Goal: Information Seeking & Learning: Find specific fact

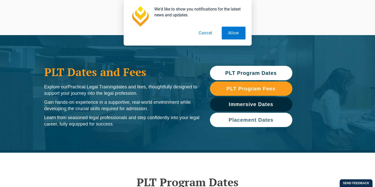
click at [247, 114] on link "Placement Dates" at bounding box center [251, 120] width 82 height 14
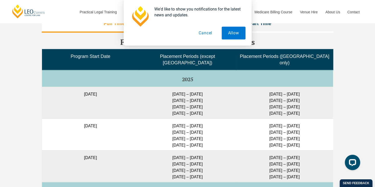
scroll to position [1304, 0]
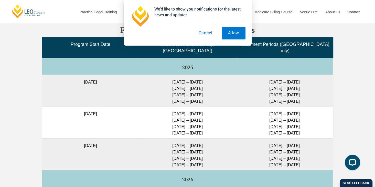
drag, startPoint x: 167, startPoint y: 106, endPoint x: 210, endPoint y: 107, distance: 43.5
click at [210, 107] on td "[DATE] – [DATE] [DATE] – [DATE] [DATE] – [DATE] [DATE] – [DATE]" at bounding box center [187, 122] width 97 height 32
click at [211, 106] on td "[DATE] – [DATE] [DATE] – [DATE] [DATE] – [DATE] [DATE] – [DATE]" at bounding box center [187, 122] width 97 height 32
click at [207, 32] on button "Cancel" at bounding box center [205, 33] width 26 height 13
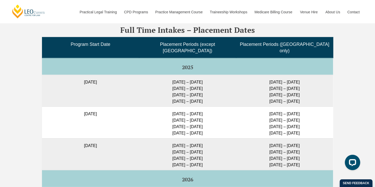
click at [208, 106] on td "[DATE] – [DATE] [DATE] – [DATE] [DATE] – [DATE] [DATE] – [DATE]" at bounding box center [187, 122] width 97 height 32
drag, startPoint x: 211, startPoint y: 103, endPoint x: 164, endPoint y: 100, distance: 48.0
click at [164, 106] on td "[DATE] – [DATE] [DATE] – [DATE] [DATE] – [DATE] [DATE] – [DATE]" at bounding box center [187, 122] width 97 height 32
copy td "[DATE] – [DATE]"
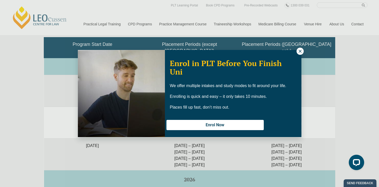
click at [302, 49] on icon at bounding box center [300, 51] width 5 height 5
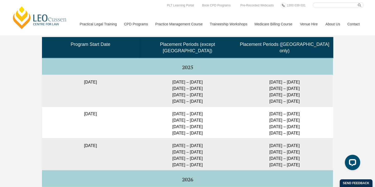
drag, startPoint x: 165, startPoint y: 111, endPoint x: 210, endPoint y: 112, distance: 44.5
click at [210, 112] on td "[DATE] – [DATE] [DATE] – [DATE] [DATE] – [DATE] [DATE] – [DATE]" at bounding box center [187, 122] width 97 height 32
copy td "[DATE] – [DATE]"
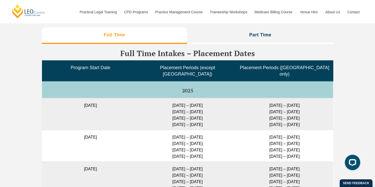
scroll to position [1278, 0]
